Goal: Task Accomplishment & Management: Use online tool/utility

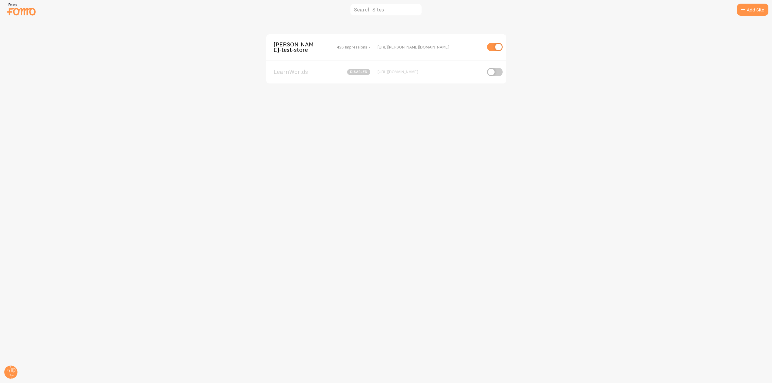
click at [292, 50] on span "[PERSON_NAME]-test-store" at bounding box center [298, 47] width 49 height 11
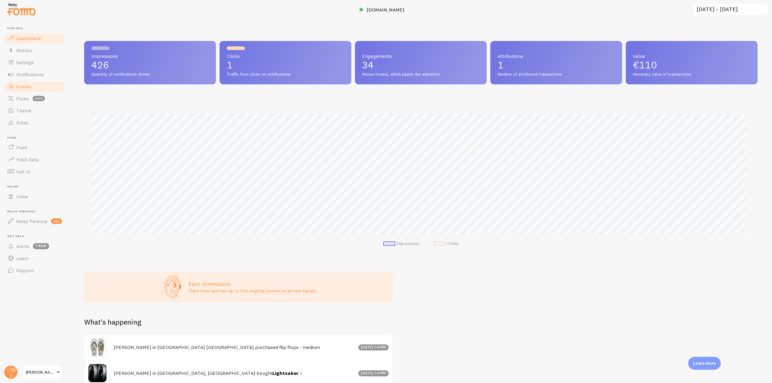
scroll to position [301496, 300986]
click at [29, 111] on span "Theme" at bounding box center [23, 111] width 15 height 6
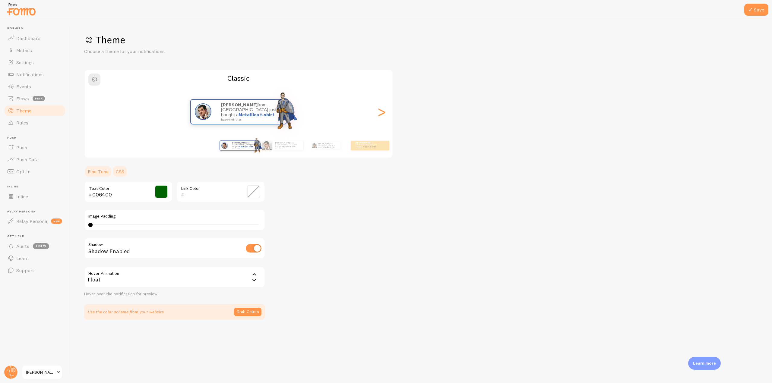
click at [123, 169] on link "CSS" at bounding box center [120, 172] width 16 height 12
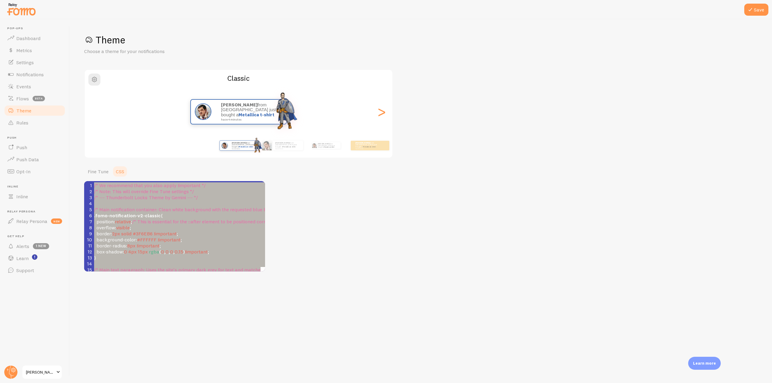
type textarea ".fomo-notification-v2-classic { position: relative; /* This is essential for th…"
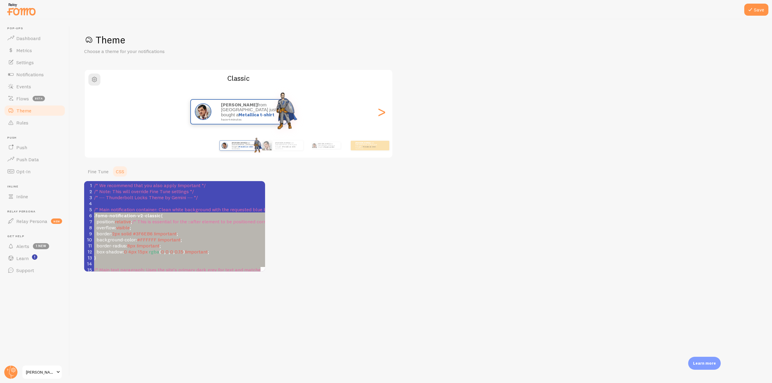
drag, startPoint x: 104, startPoint y: 266, endPoint x: 85, endPoint y: 214, distance: 55.4
click at [385, 113] on div ">" at bounding box center [381, 111] width 7 height 43
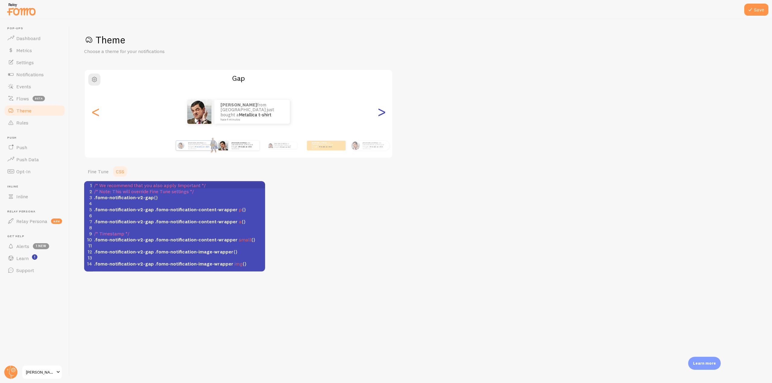
click at [385, 113] on div ">" at bounding box center [381, 111] width 7 height 43
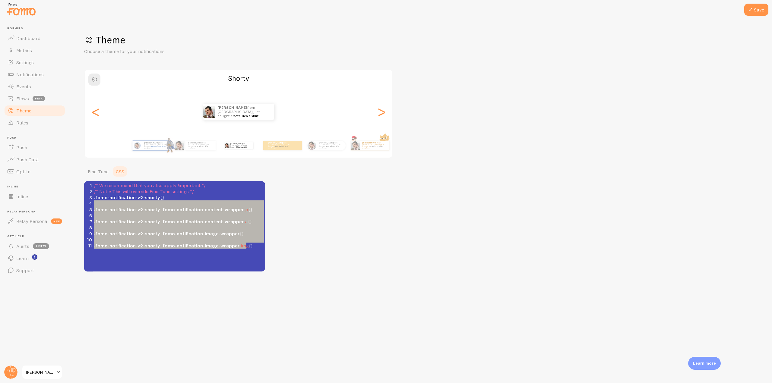
type textarea ".fomo-notification-v2-shorty {} .fomo-notification-v2-shorty .fomo-notification…"
drag, startPoint x: 246, startPoint y: 259, endPoint x: 87, endPoint y: 200, distance: 170.2
click at [87, 200] on div "x } 1 /* We recommend that you also apply !important */ 2 /* Note: This will ov…" at bounding box center [182, 234] width 196 height 106
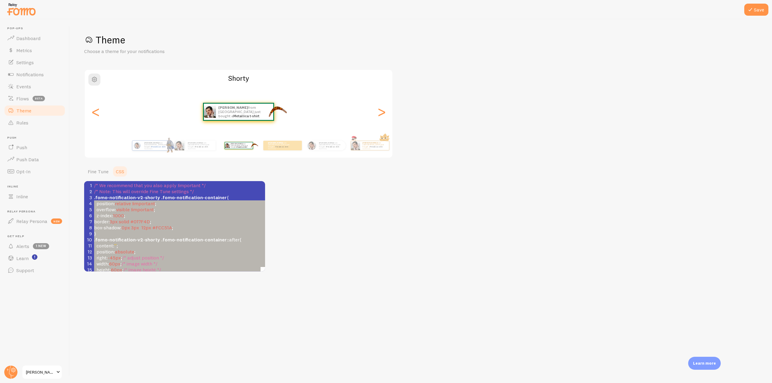
type textarea ".fomo-notification-v2-shorty .fomo-notification-container { position: relative …"
drag, startPoint x: 138, startPoint y: 265, endPoint x: 79, endPoint y: 198, distance: 89.0
click at [79, 198] on div "Save Theme Choose a theme for your notifications Shorty [PERSON_NAME] from [GEO…" at bounding box center [421, 201] width 703 height 364
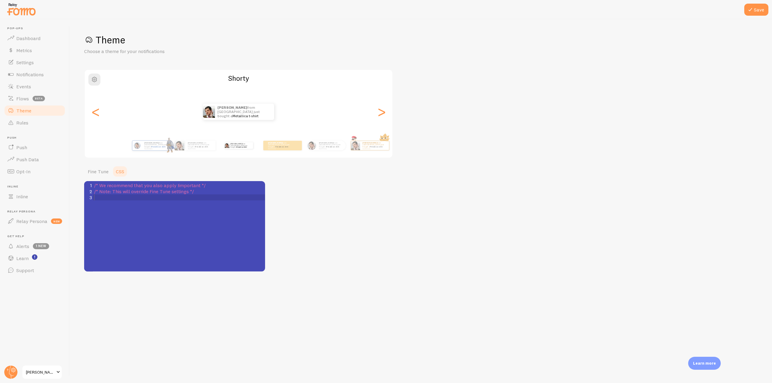
scroll to position [37, 0]
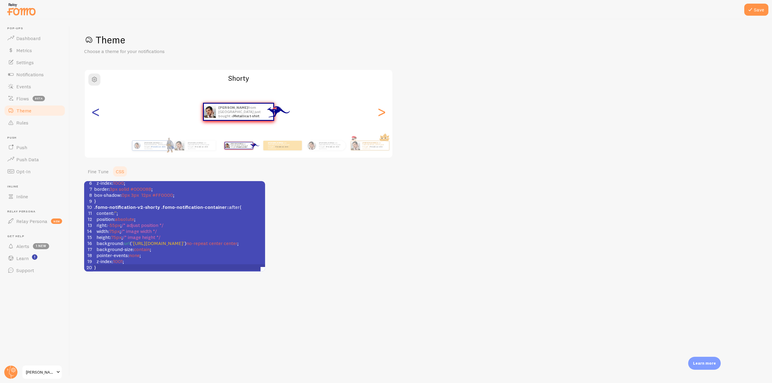
click at [97, 118] on div "<" at bounding box center [95, 111] width 7 height 43
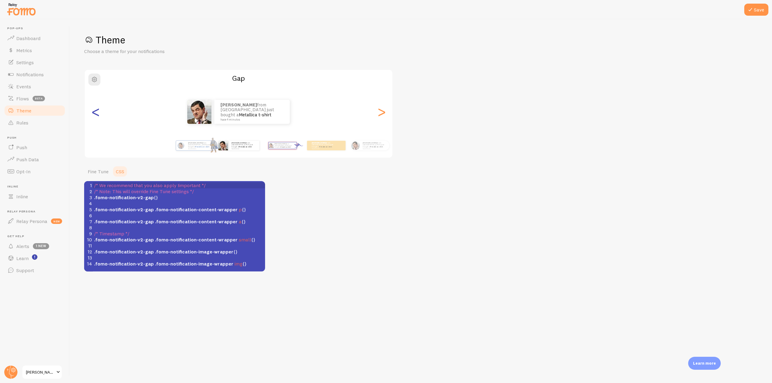
click at [94, 118] on div "<" at bounding box center [95, 111] width 7 height 43
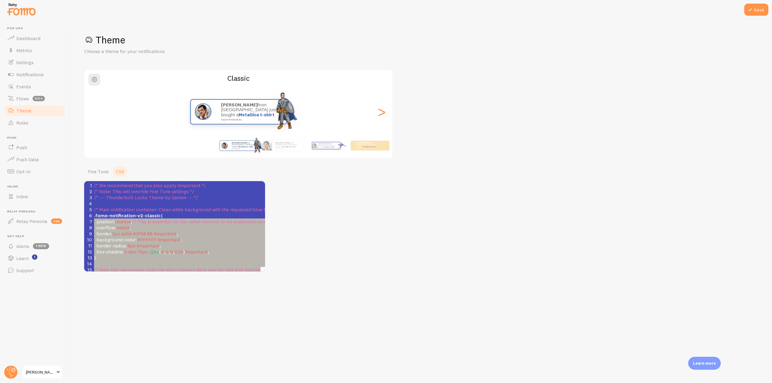
type textarea ".fomo-notification-v2-classic { position: relative; /* This is essential for th…"
drag, startPoint x: 104, startPoint y: 262, endPoint x: 86, endPoint y: 217, distance: 48.7
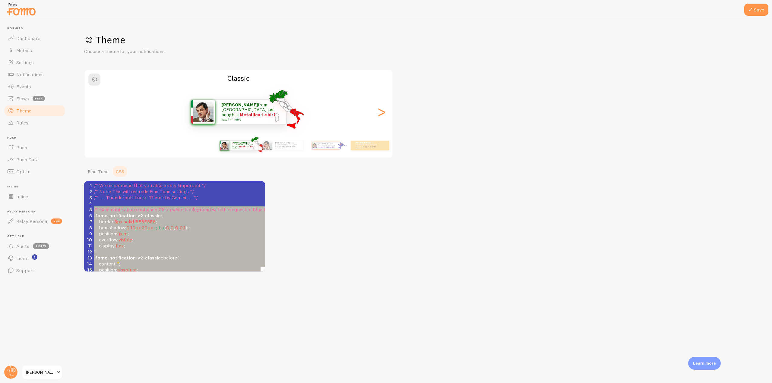
type textarea ".fomo-notification-v2-classic { border: 3px solid #E8E8E8; box-shadow: 0 10px 3…"
drag, startPoint x: 101, startPoint y: 262, endPoint x: 85, endPoint y: 217, distance: 47.0
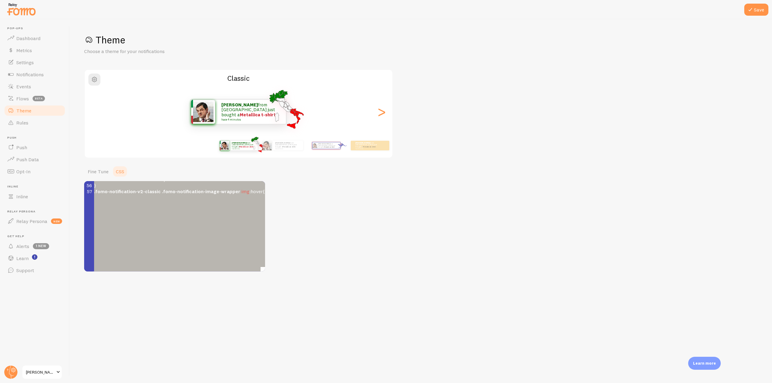
scroll to position [351, 0]
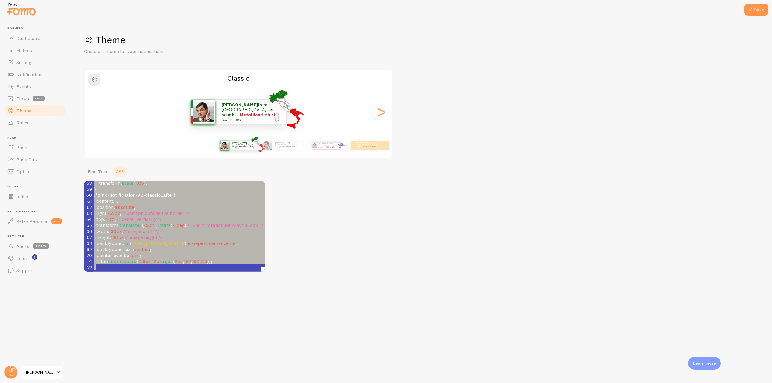
drag, startPoint x: 130, startPoint y: 262, endPoint x: 119, endPoint y: 263, distance: 10.9
click at [130, 265] on pre "}" at bounding box center [235, 268] width 284 height 6
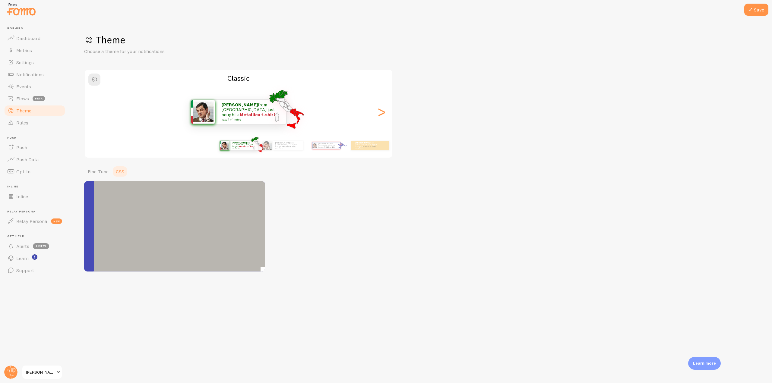
scroll to position [0, 0]
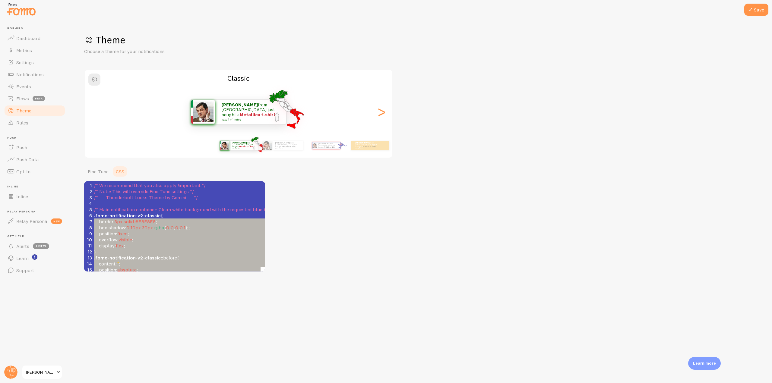
type textarea ".fomo-notification-v2-classic { border: 3px solid #E8E8E8; box-shadow: 0 10px 3…"
drag, startPoint x: 109, startPoint y: 263, endPoint x: 84, endPoint y: 217, distance: 52.3
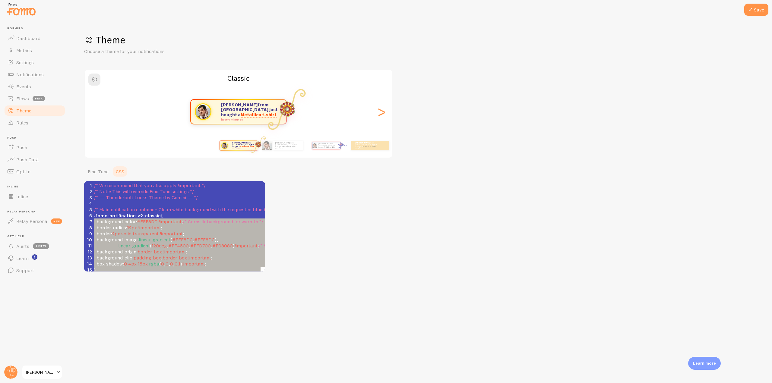
type textarea ".fomo-notification-v2-classic { background-color: #FFF8DC !important; /* Cornsi…"
drag, startPoint x: 106, startPoint y: 264, endPoint x: 89, endPoint y: 218, distance: 48.9
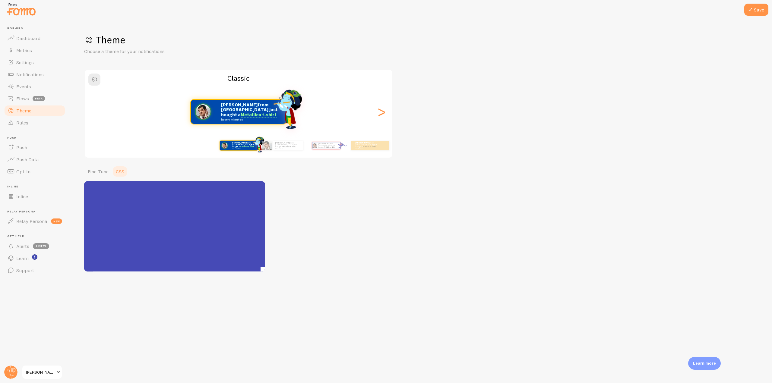
scroll to position [254, 0]
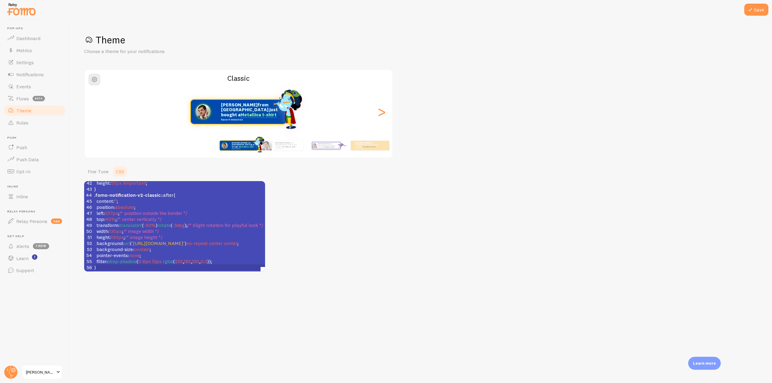
click at [39, 107] on link "Theme" at bounding box center [35, 111] width 62 height 12
click at [98, 174] on link "Fine Tune" at bounding box center [98, 172] width 28 height 12
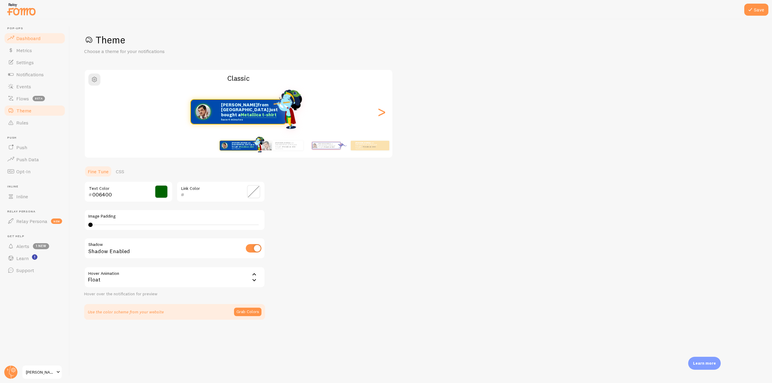
click at [30, 39] on span "Dashboard" at bounding box center [28, 38] width 24 height 6
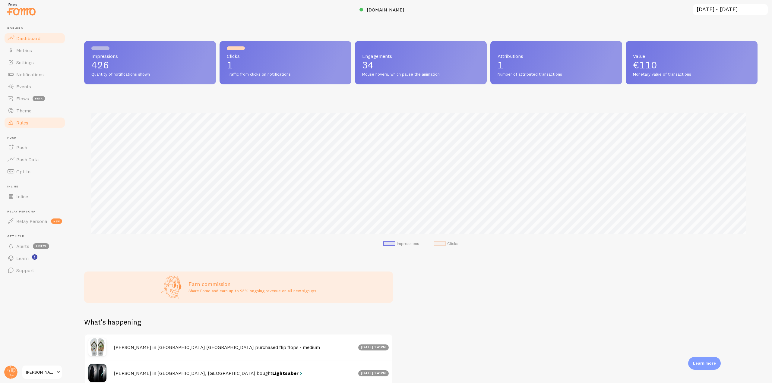
scroll to position [158, 669]
click at [40, 116] on link "Theme" at bounding box center [35, 111] width 62 height 12
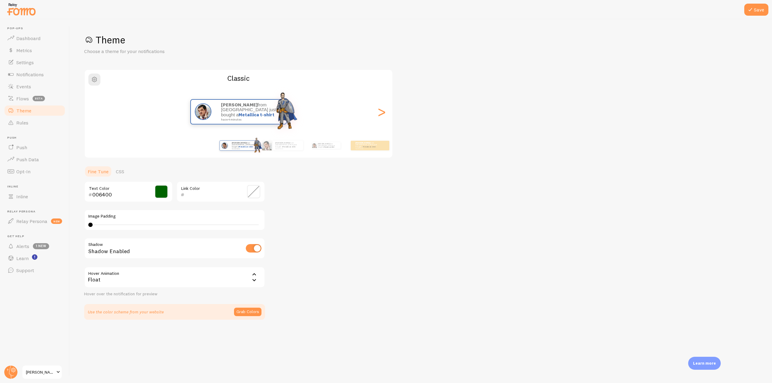
click at [129, 170] on ul "Fine Tune CSS" at bounding box center [174, 172] width 181 height 12
click at [123, 170] on link "CSS" at bounding box center [120, 172] width 16 height 12
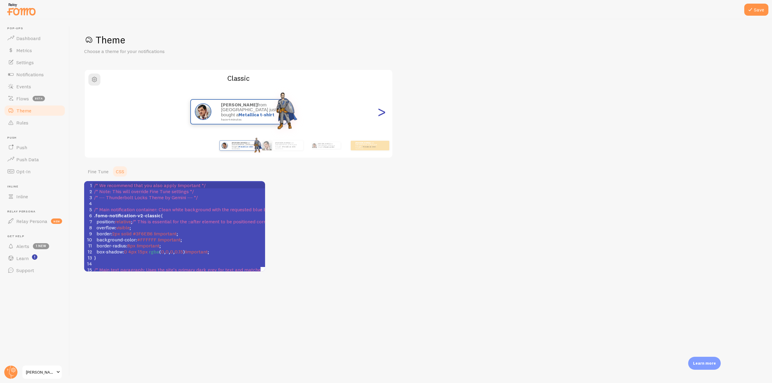
click at [382, 112] on div ">" at bounding box center [381, 111] width 7 height 43
